Goal: Communication & Community: Answer question/provide support

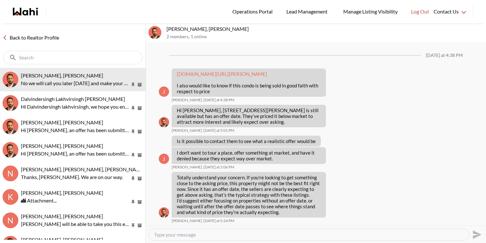
scroll to position [587, 0]
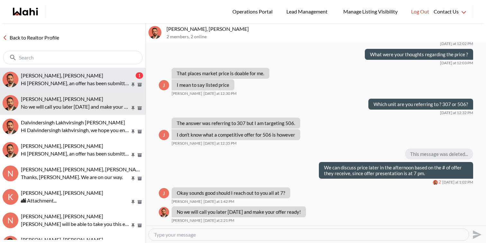
click at [73, 71] on button "khalid Alvi, Behnam 1 Hi Khalid, an offer has been submitted for 3969 Worthview…" at bounding box center [73, 79] width 146 height 23
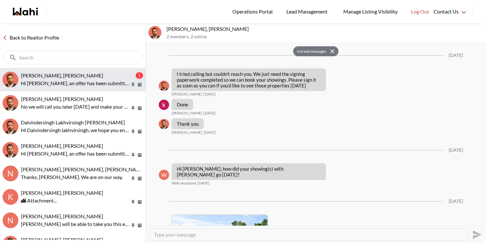
scroll to position [1328, 0]
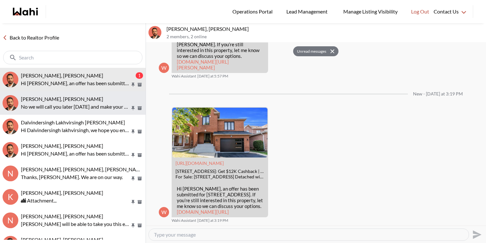
click at [69, 105] on p "No we will call you later today and make your offer ready!" at bounding box center [75, 107] width 109 height 8
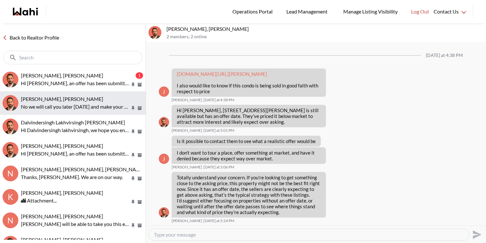
scroll to position [587, 0]
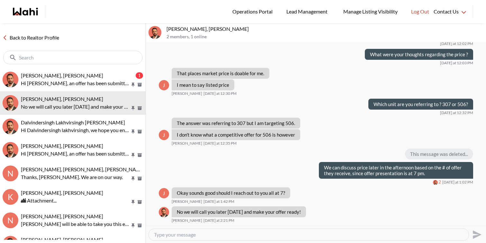
click at [189, 237] on textarea "Type your message" at bounding box center [309, 235] width 310 height 6
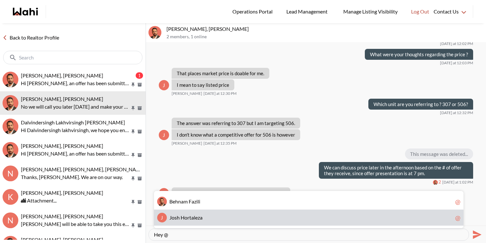
click at [187, 217] on span "o" at bounding box center [186, 218] width 3 height 6
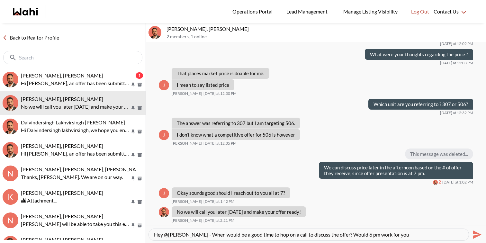
type textarea "Hey @Josh Hortaleza - When would be a good time to hop on a call to discuss the…"
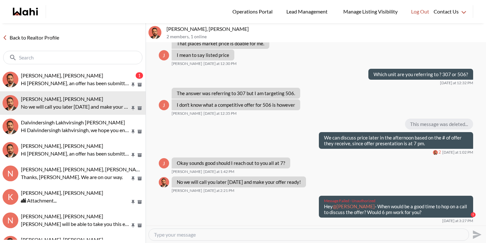
drag, startPoint x: 426, startPoint y: 218, endPoint x: 322, endPoint y: 213, distance: 103.4
click at [322, 213] on div "Message Failed · Unauthorized Hey @Josh Hortaleza - When would be a good time t…" at bounding box center [396, 207] width 154 height 22
copy p "Hey @Josh Hortaleza - When would be a good time to hop on a call to discuss the…"
click at [307, 234] on textarea "Type your message" at bounding box center [309, 235] width 310 height 6
paste textarea "Hey @Josh Hortaleza - When would be a good time to hop on a call to discuss the…"
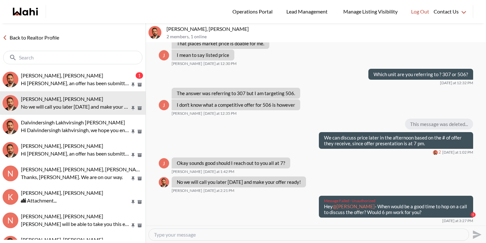
type textarea "Hey @Josh Hortaleza - When would be a good time to hop on a call to discuss the…"
click at [476, 234] on icon "Send" at bounding box center [477, 234] width 9 height 9
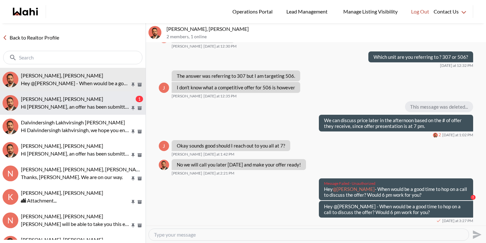
click at [81, 97] on div "khalid Alvi, Behnam" at bounding box center [78, 99] width 114 height 6
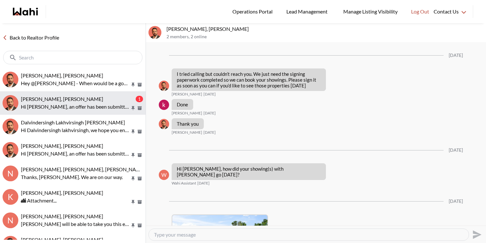
scroll to position [1328, 0]
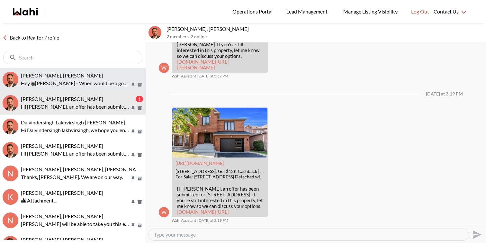
click at [55, 70] on button "Josh Hortaleza, Behnam Hey @Josh Hortaleza - When would be a good time to hop o…" at bounding box center [73, 79] width 146 height 23
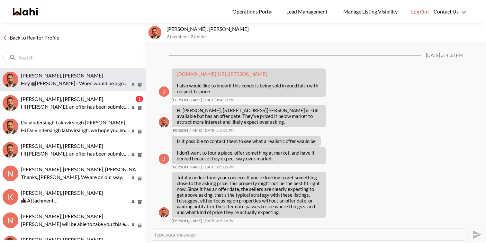
scroll to position [634, 0]
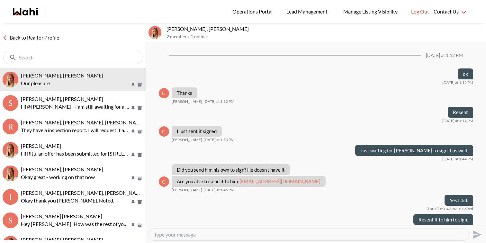
scroll to position [345, 0]
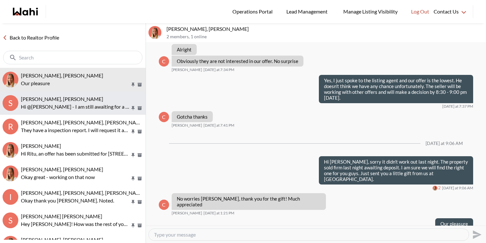
click at [53, 95] on button "S Sachinkumar Mali, Faraz, Michelle Hi @Sachinkumar Mali - I am still awaiting …" at bounding box center [73, 102] width 146 height 23
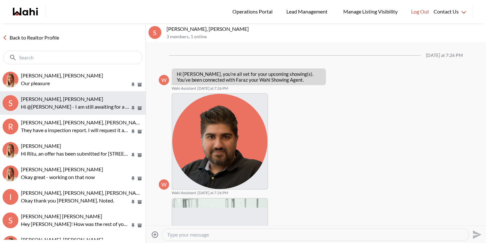
scroll to position [192, 0]
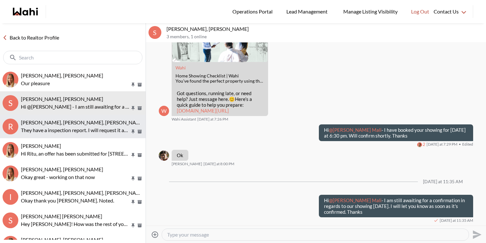
click at [61, 123] on span "[PERSON_NAME], [PERSON_NAME], [PERSON_NAME]" at bounding box center [83, 122] width 125 height 6
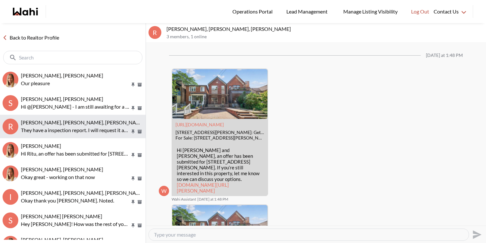
scroll to position [844, 0]
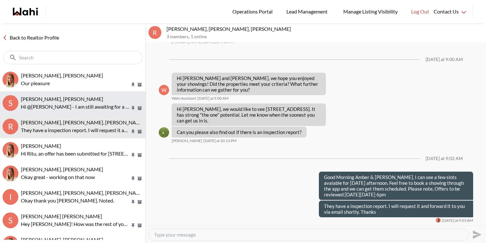
click at [73, 100] on span "[PERSON_NAME], [PERSON_NAME]" at bounding box center [62, 99] width 82 height 6
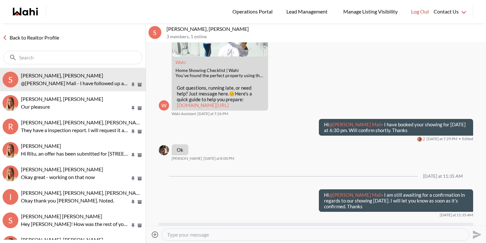
scroll to position [298, 0]
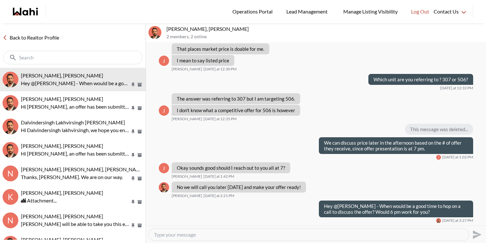
scroll to position [557, 0]
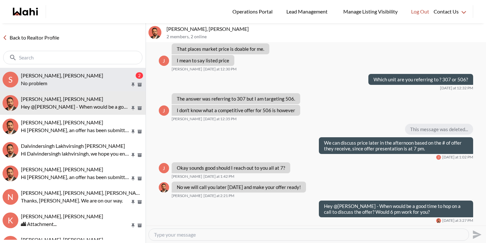
click at [109, 68] on button "S [PERSON_NAME], [PERSON_NAME] 2 No problem" at bounding box center [73, 79] width 146 height 23
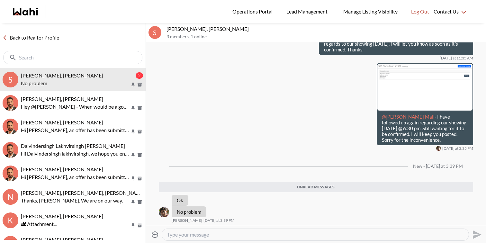
scroll to position [339, 0]
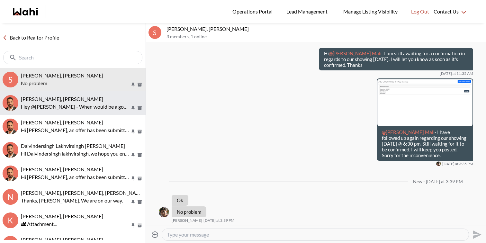
click at [71, 106] on p "Hey @[PERSON_NAME] - When would be a good time to hop on a call to discuss the …" at bounding box center [75, 107] width 109 height 8
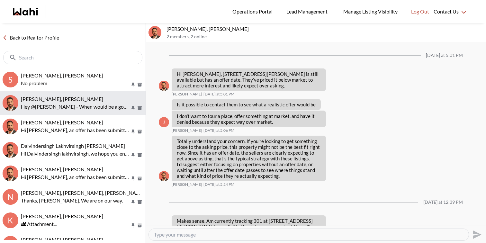
scroll to position [557, 0]
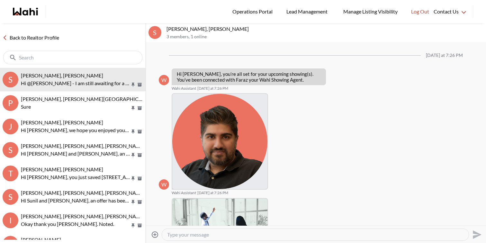
scroll to position [192, 0]
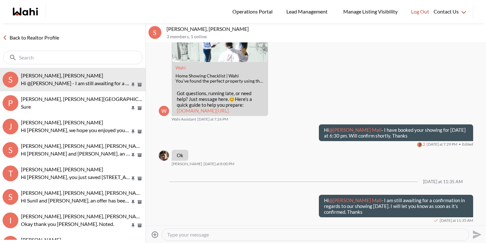
click at [239, 239] on div at bounding box center [315, 235] width 307 height 12
click at [240, 236] on textarea "Type your message" at bounding box center [315, 235] width 297 height 6
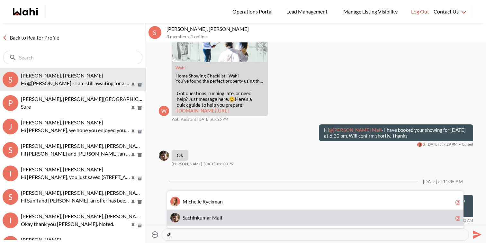
click at [239, 219] on span "S a c h i n k u m a r M a l i" at bounding box center [318, 218] width 270 height 6
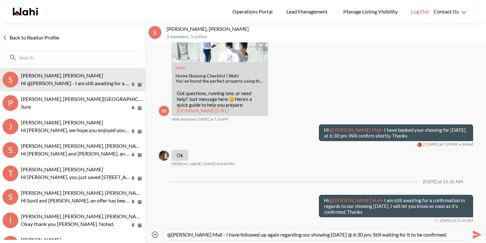
click at [156, 234] on icon "Attach files" at bounding box center [155, 235] width 8 height 8
click at [0, 0] on input "Attach files" at bounding box center [0, 0] width 0 height 0
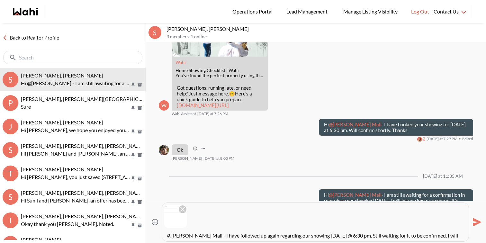
scroll to position [6, 0]
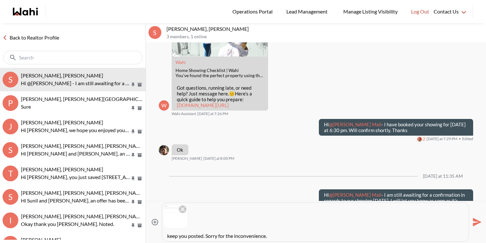
type textarea "@Sachinkumar Mali - I have followed up again regarding our showing today @ 6:30…"
click at [480, 223] on icon "Send" at bounding box center [477, 222] width 9 height 9
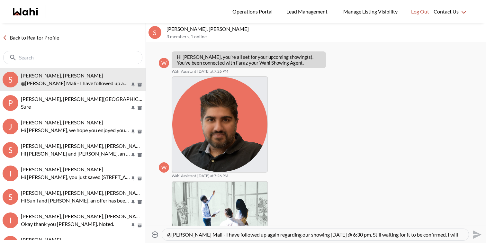
scroll to position [0, 0]
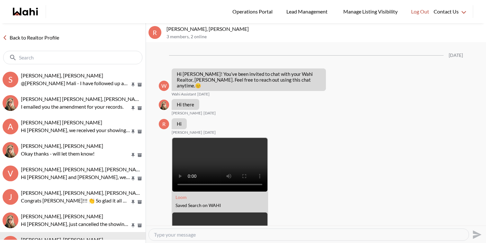
scroll to position [698, 0]
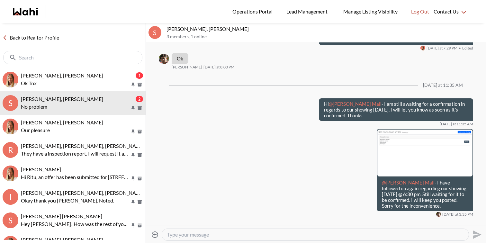
scroll to position [339, 0]
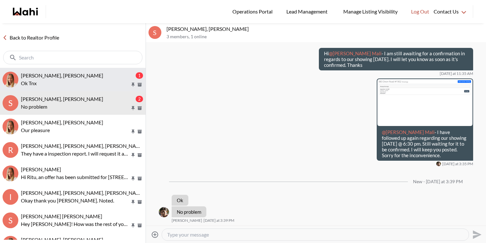
click at [97, 77] on div "Sachinkumar Mali, Michelle" at bounding box center [78, 75] width 114 height 6
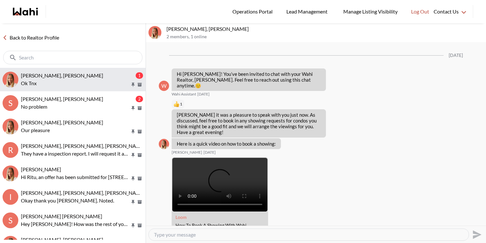
scroll to position [555, 0]
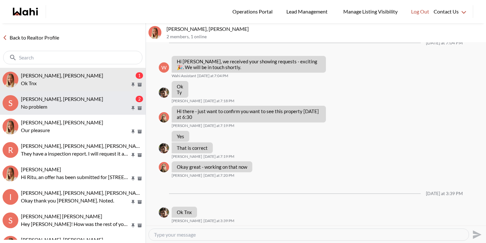
click at [104, 104] on p "No problem" at bounding box center [75, 107] width 109 height 8
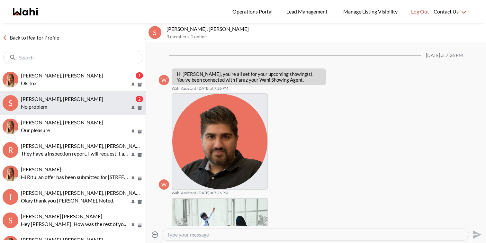
scroll to position [354, 0]
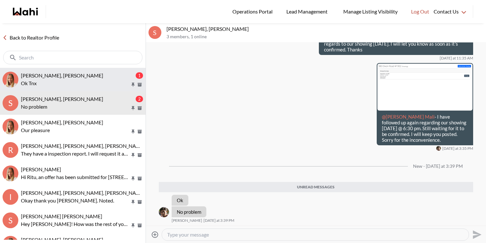
click at [104, 84] on p "Ok Tnx" at bounding box center [75, 83] width 109 height 8
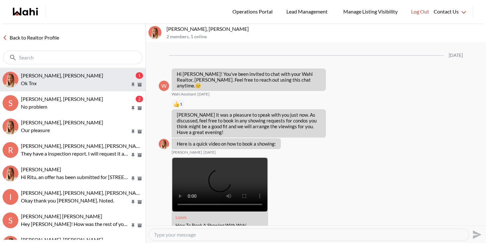
scroll to position [555, 0]
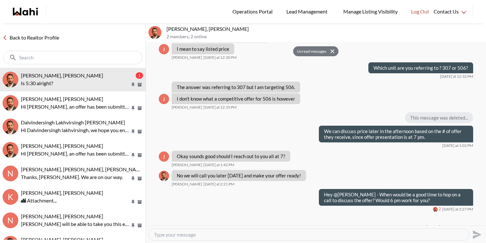
scroll to position [603, 0]
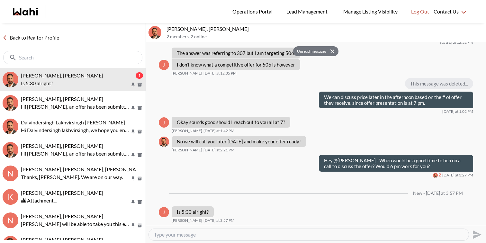
click at [184, 234] on textarea "Type your message" at bounding box center [309, 235] width 310 height 6
type textarea "ok sure. I will give you a call at 5:30 pm"
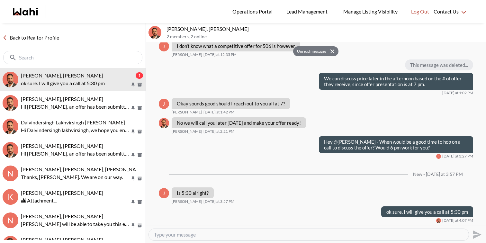
scroll to position [622, 0]
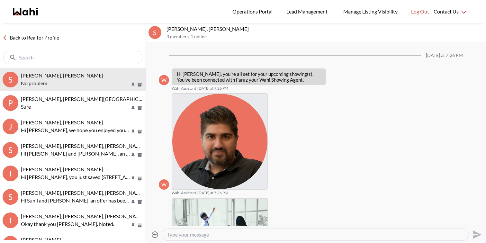
scroll to position [313, 0]
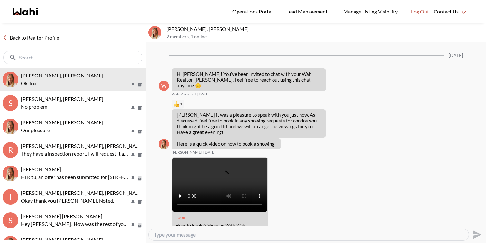
scroll to position [555, 0]
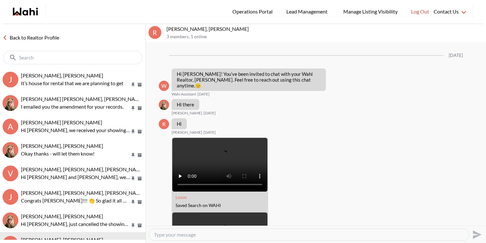
scroll to position [698, 0]
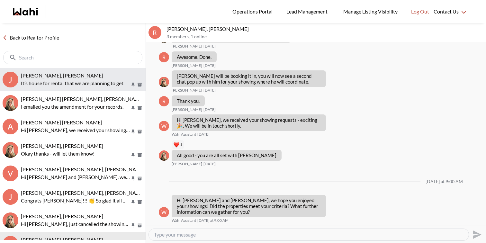
click at [92, 80] on p "It’s house for rental that we are planning to get" at bounding box center [75, 83] width 109 height 8
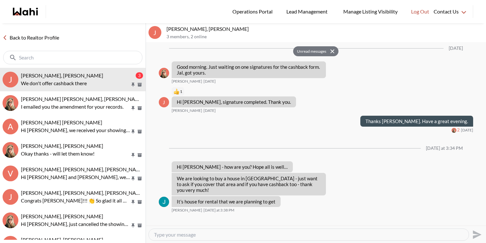
scroll to position [1060, 0]
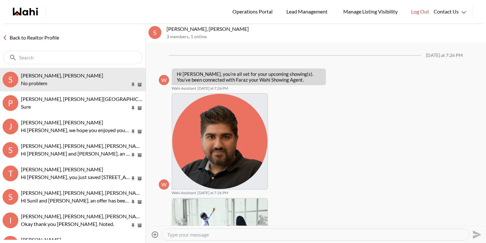
scroll to position [313, 0]
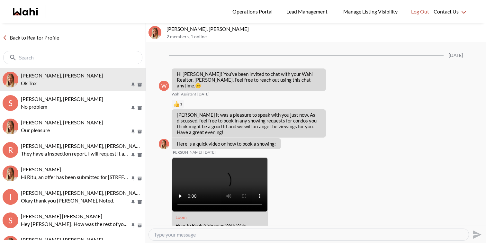
scroll to position [555, 0]
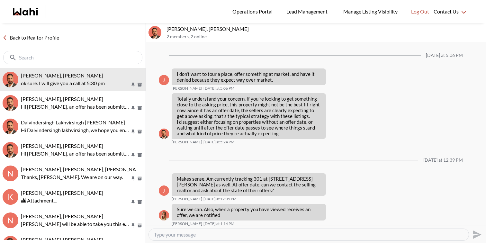
scroll to position [553, 0]
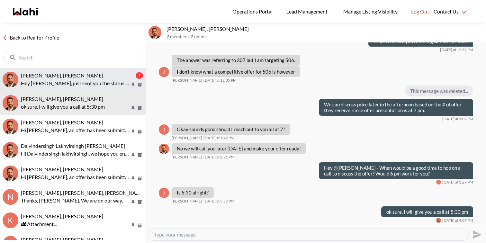
click at [96, 85] on p "Hey Rita, just sent you the status certificate by email, please forward it to y…" at bounding box center [75, 83] width 109 height 8
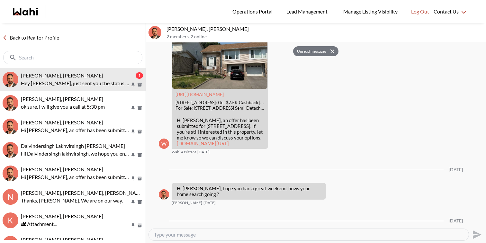
scroll to position [2306, 0]
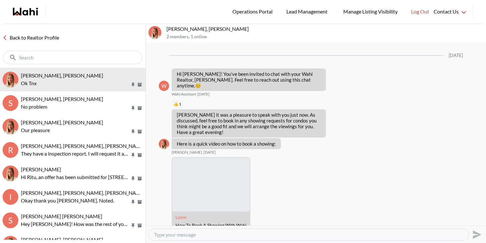
scroll to position [555, 0]
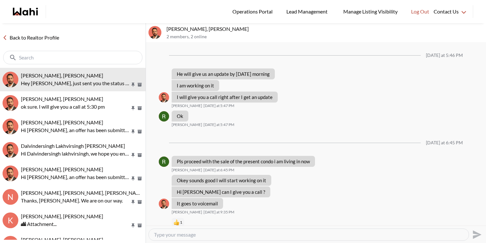
scroll to position [443, 0]
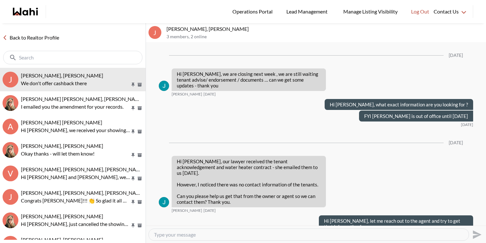
scroll to position [675, 0]
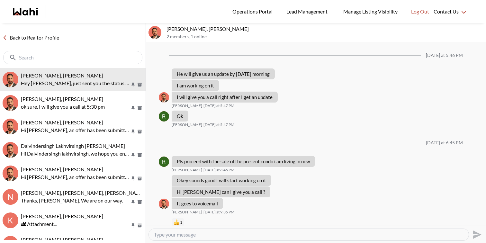
scroll to position [443, 0]
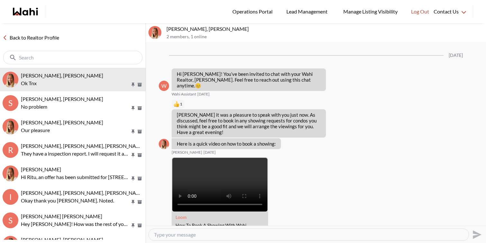
scroll to position [555, 0]
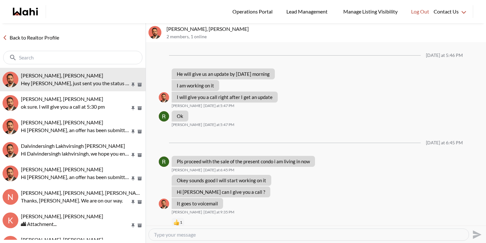
scroll to position [443, 0]
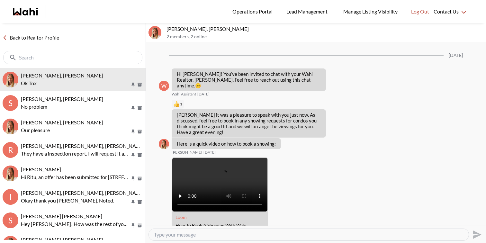
scroll to position [555, 0]
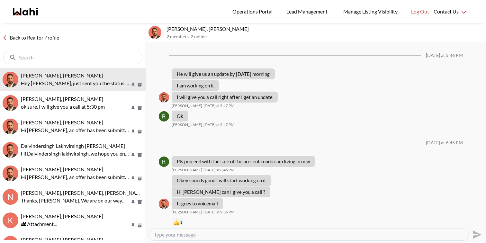
scroll to position [443, 0]
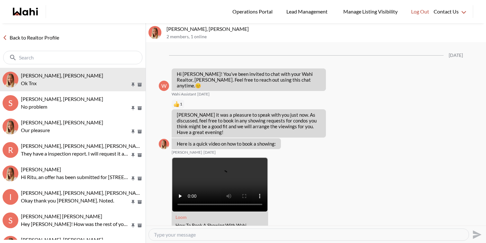
scroll to position [555, 0]
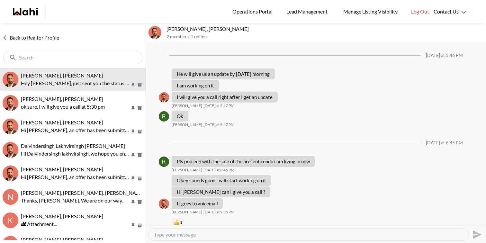
scroll to position [443, 0]
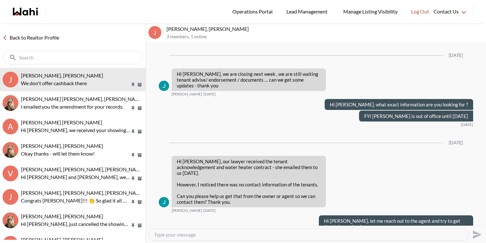
scroll to position [675, 0]
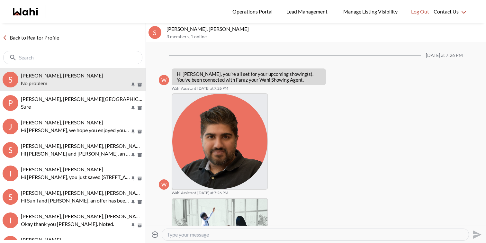
scroll to position [313, 0]
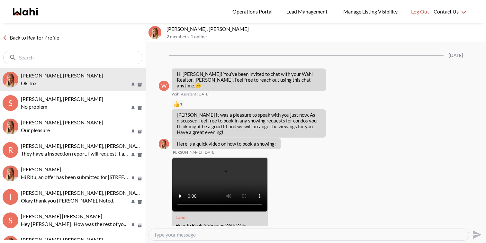
scroll to position [555, 0]
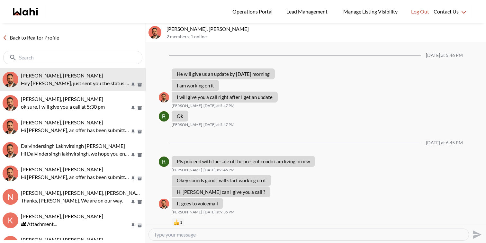
scroll to position [443, 0]
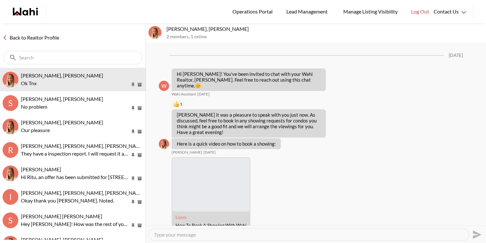
scroll to position [555, 0]
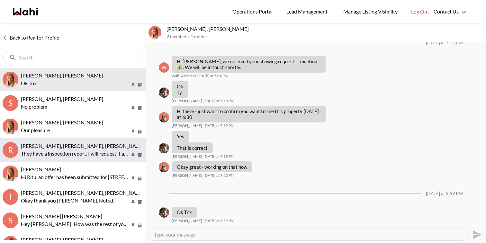
click at [83, 151] on p "They have a inspection report. I will request it and forward it to you via emai…" at bounding box center [75, 154] width 109 height 8
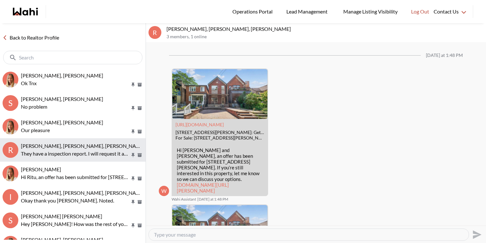
scroll to position [862, 0]
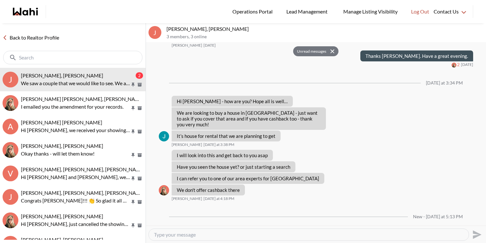
scroll to position [749, 0]
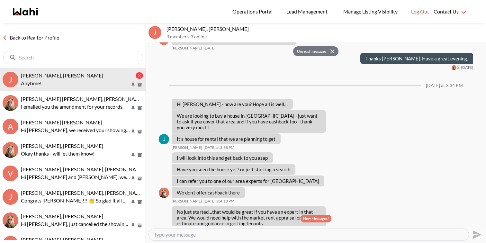
scroll to position [763, 0]
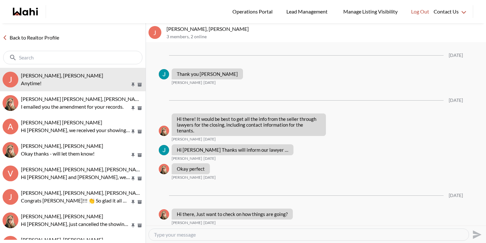
scroll to position [632, 0]
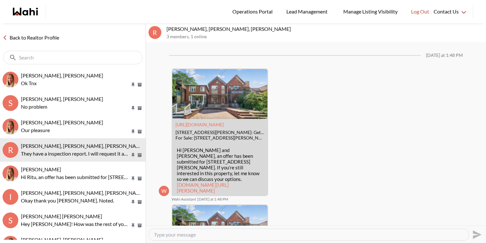
scroll to position [862, 0]
